Goal: Use online tool/utility: Utilize a website feature to perform a specific function

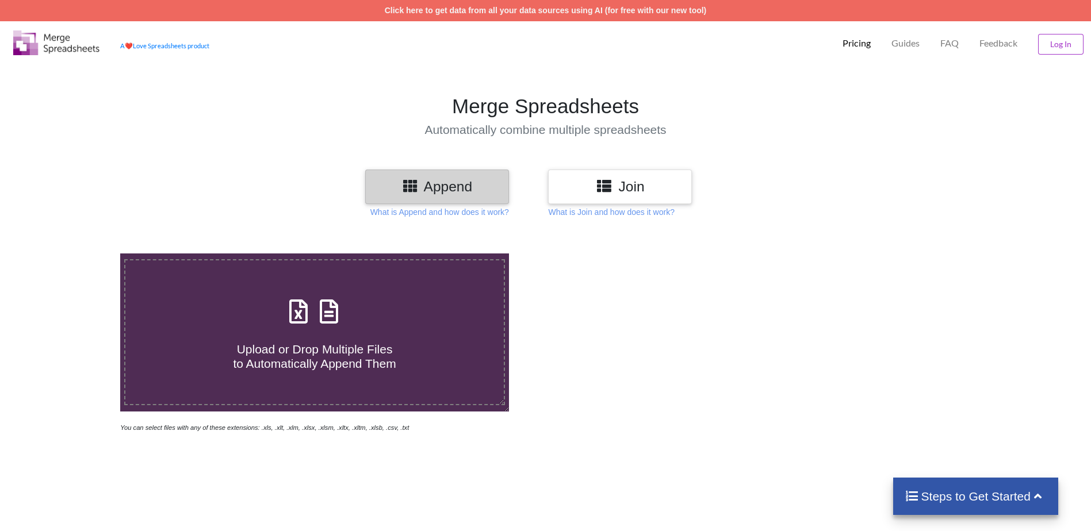
click at [294, 316] on icon at bounding box center [298, 306] width 29 height 24
click at [78, 254] on input "Upload or Drop Multiple Files to Automatically Append Them" at bounding box center [78, 254] width 0 height 0
type input "C:\fakepath\VMWARE servers Sentinel Install.xlsx"
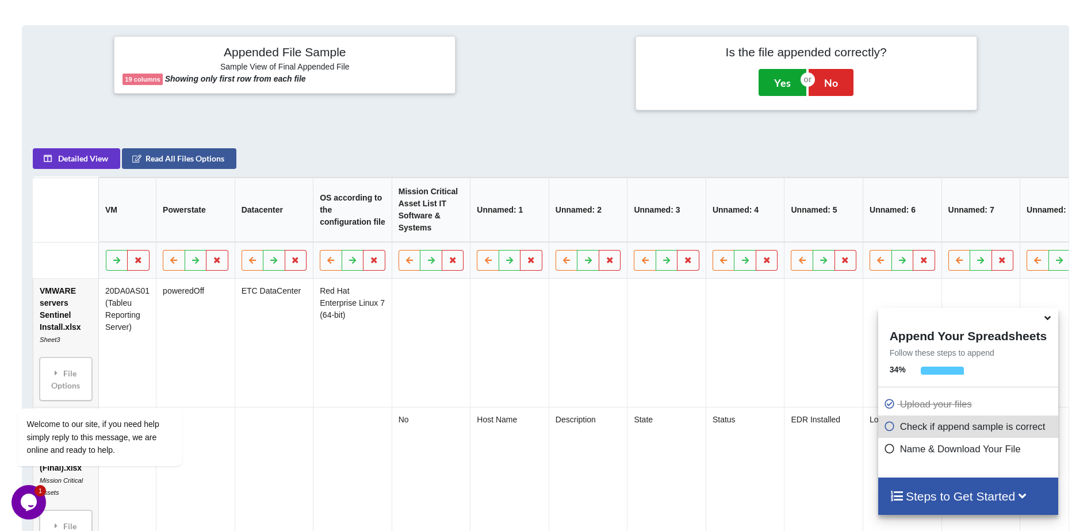
click at [780, 78] on button "Yes" at bounding box center [783, 82] width 48 height 26
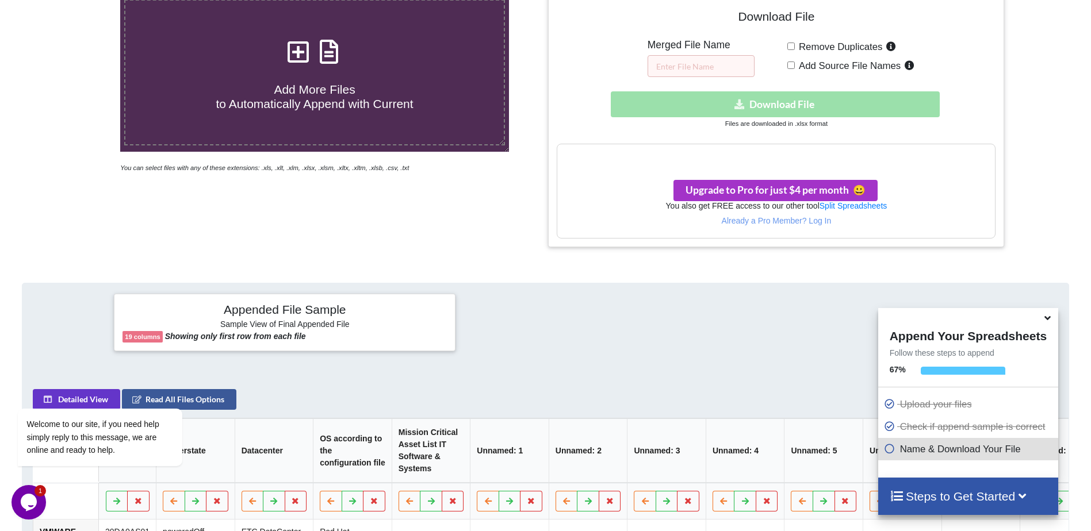
scroll to position [254, 0]
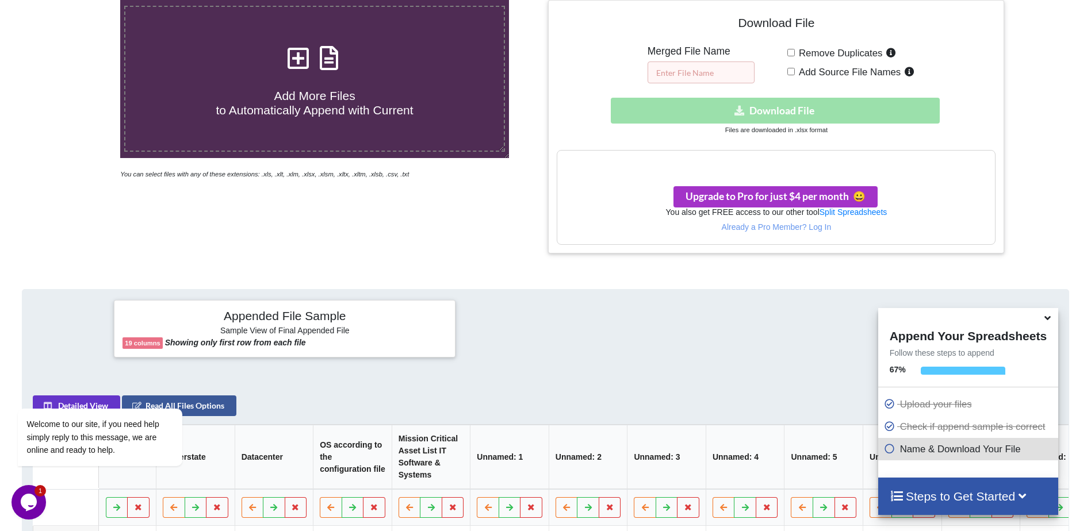
click at [711, 71] on input "text" at bounding box center [701, 73] width 107 height 22
type input "dtesst"
click at [760, 86] on div "Download File Merged File Name dtesst Remove Duplicates Add Source File Names D…" at bounding box center [776, 127] width 439 height 236
click at [791, 57] on div "Remove Duplicates Add Source File Names" at bounding box center [891, 64] width 208 height 38
click at [790, 56] on input "Remove Duplicates" at bounding box center [790, 52] width 7 height 7
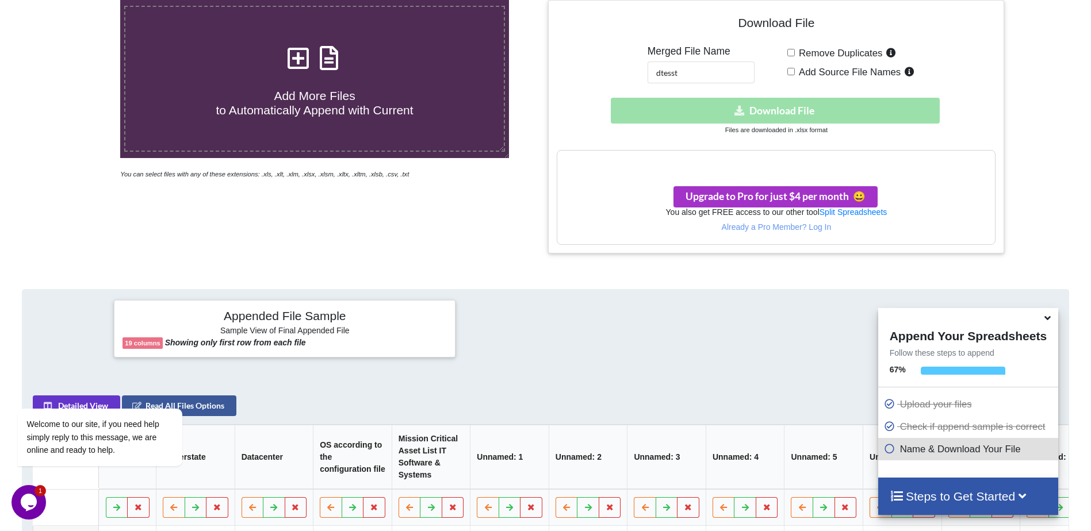
checkbox input "true"
click at [790, 70] on input "Add Source File Names" at bounding box center [790, 71] width 7 height 7
checkbox input "true"
